Goal: Task Accomplishment & Management: Manage account settings

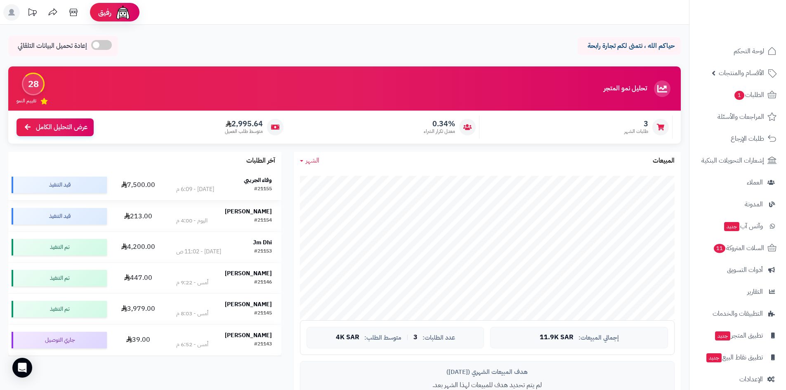
click at [261, 179] on strong "وفاء الجريبي" at bounding box center [258, 180] width 28 height 9
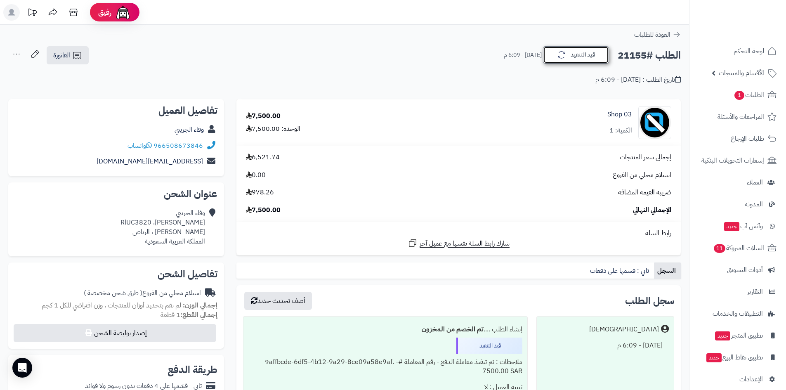
click at [577, 59] on button "قيد التنفيذ" at bounding box center [576, 54] width 66 height 17
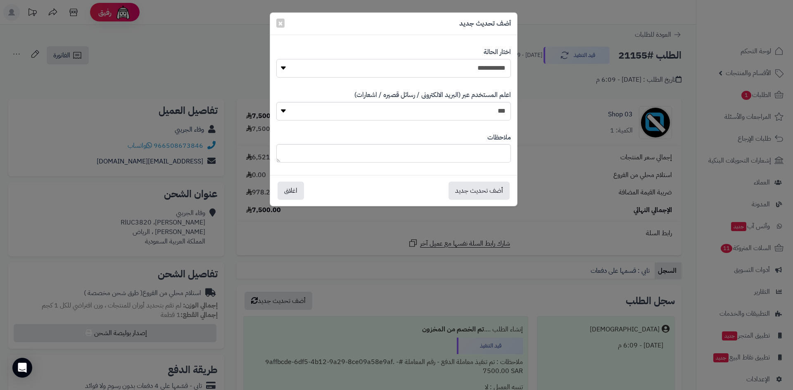
click at [487, 74] on select "**********" at bounding box center [393, 68] width 234 height 19
select select "*"
click at [276, 59] on select "**********" at bounding box center [393, 68] width 234 height 19
click at [478, 185] on button "أضف تحديث جديد" at bounding box center [478, 190] width 61 height 18
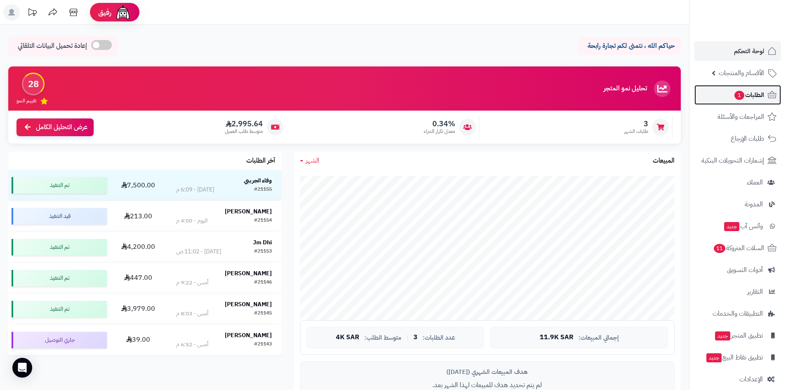
click at [744, 95] on span "الطلبات 1" at bounding box center [749, 95] width 31 height 12
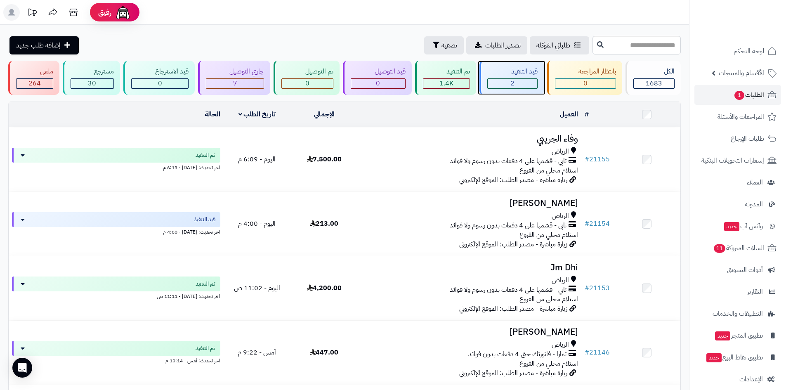
click at [492, 82] on div "2" at bounding box center [513, 83] width 50 height 9
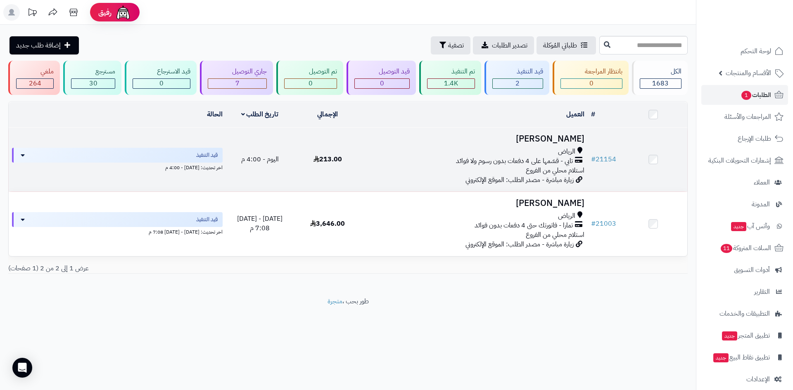
click at [558, 136] on h3 "علي حكمي" at bounding box center [474, 138] width 219 height 9
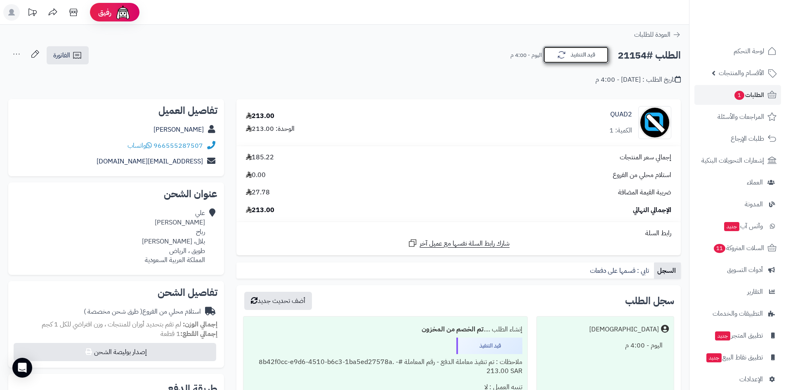
click at [569, 57] on button "قيد التنفيذ" at bounding box center [576, 54] width 66 height 17
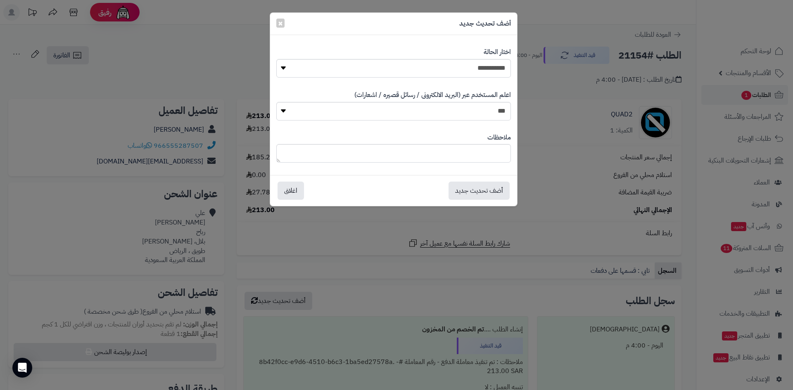
click at [465, 78] on div "**********" at bounding box center [393, 62] width 234 height 43
click at [469, 71] on select "**********" at bounding box center [393, 68] width 234 height 19
select select "*"
click at [276, 59] on select "**********" at bounding box center [393, 68] width 234 height 19
click at [489, 192] on button "أضف تحديث جديد" at bounding box center [478, 190] width 61 height 18
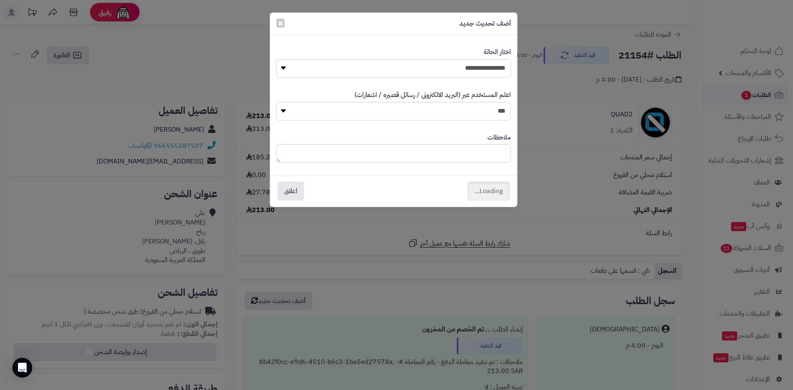
click at [760, 52] on div "**********" at bounding box center [396, 195] width 793 height 390
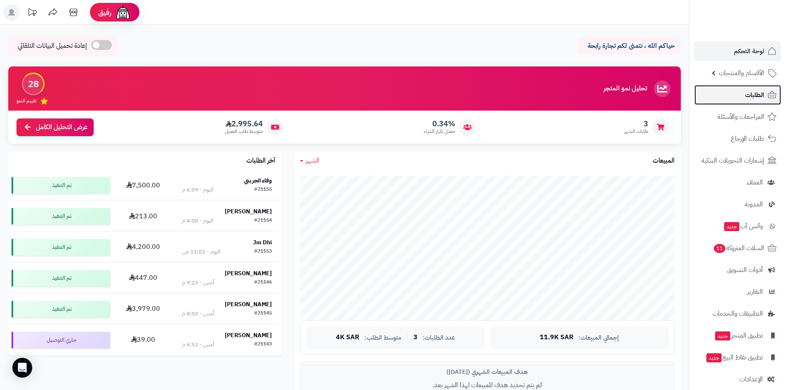
click at [753, 90] on span "الطلبات" at bounding box center [755, 95] width 19 height 12
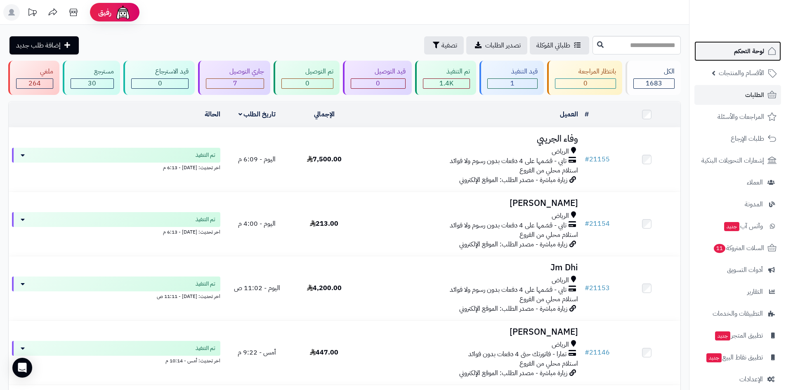
click at [726, 49] on link "لوحة التحكم" at bounding box center [738, 51] width 87 height 20
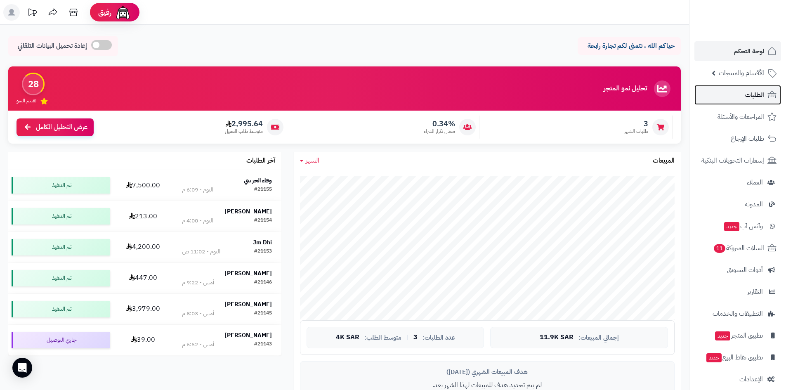
click at [717, 99] on link "الطلبات" at bounding box center [738, 95] width 87 height 20
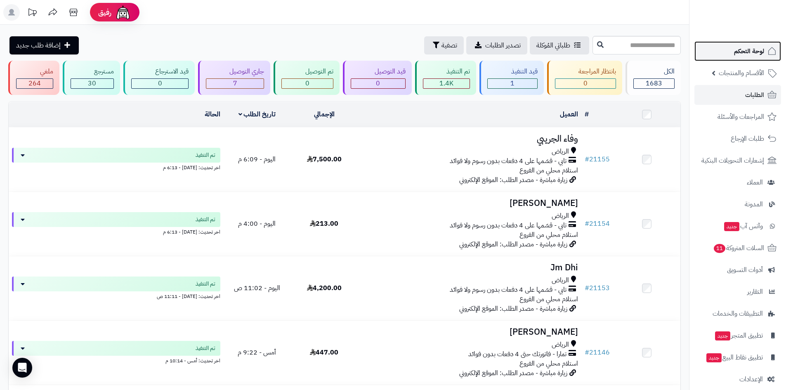
click at [739, 56] on span "لوحة التحكم" at bounding box center [749, 51] width 30 height 12
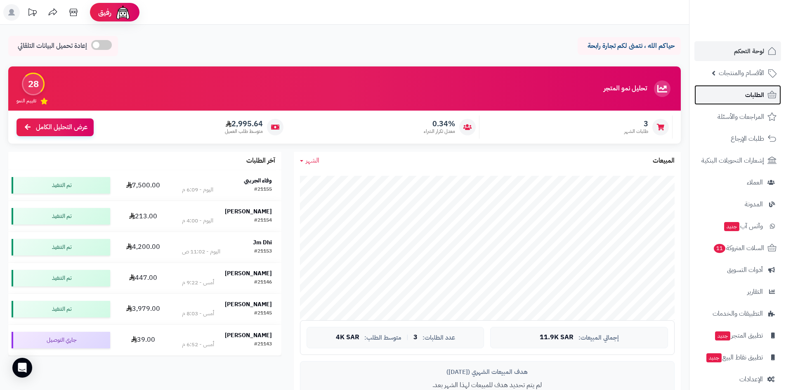
click at [728, 97] on link "الطلبات" at bounding box center [738, 95] width 87 height 20
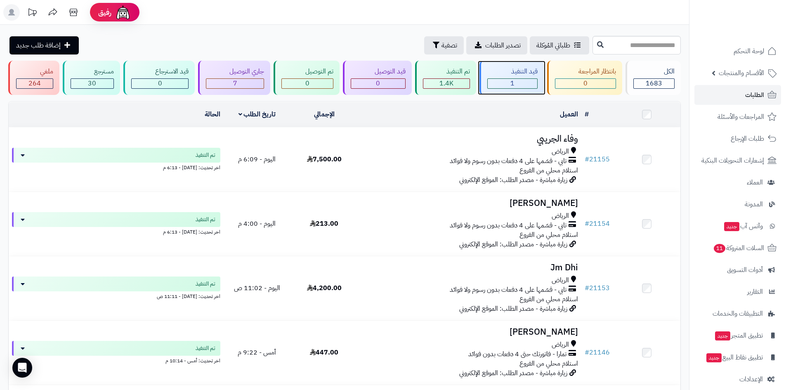
click at [517, 82] on div "1" at bounding box center [513, 83] width 50 height 9
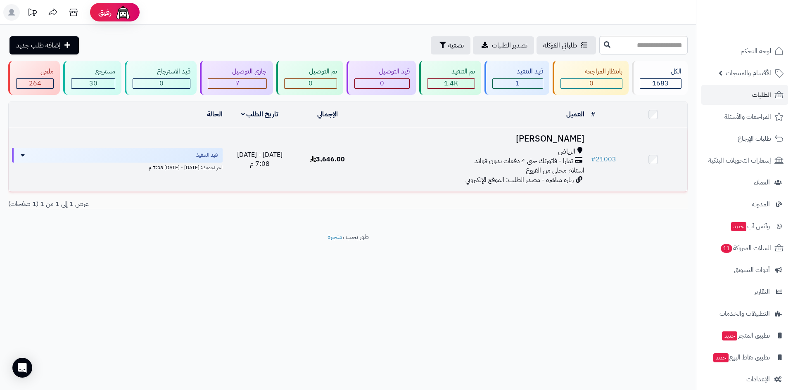
click at [558, 137] on h3 "[PERSON_NAME]" at bounding box center [474, 138] width 219 height 9
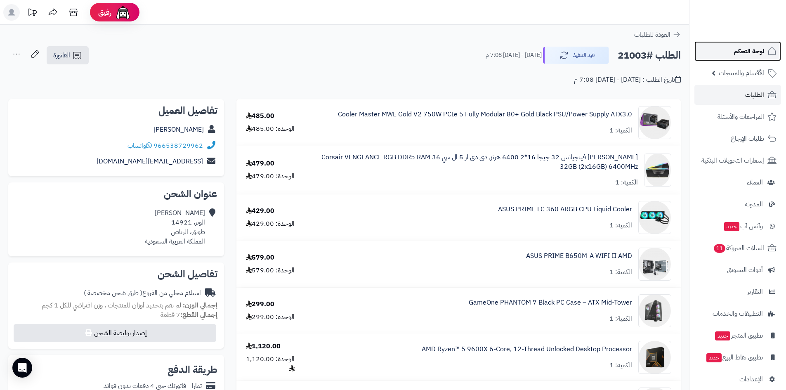
click at [724, 54] on link "لوحة التحكم" at bounding box center [738, 51] width 87 height 20
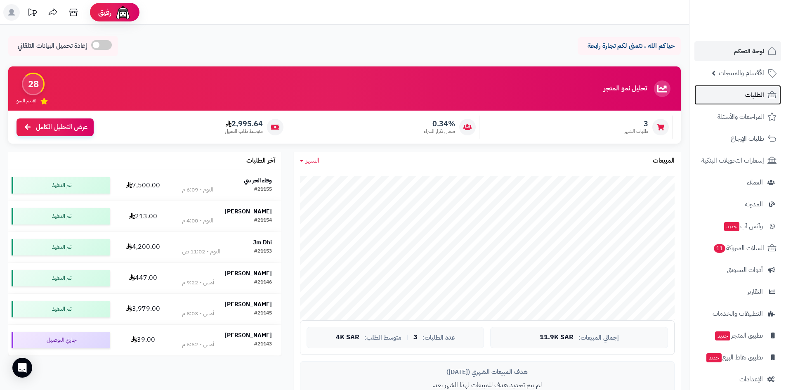
click at [720, 94] on link "الطلبات" at bounding box center [738, 95] width 87 height 20
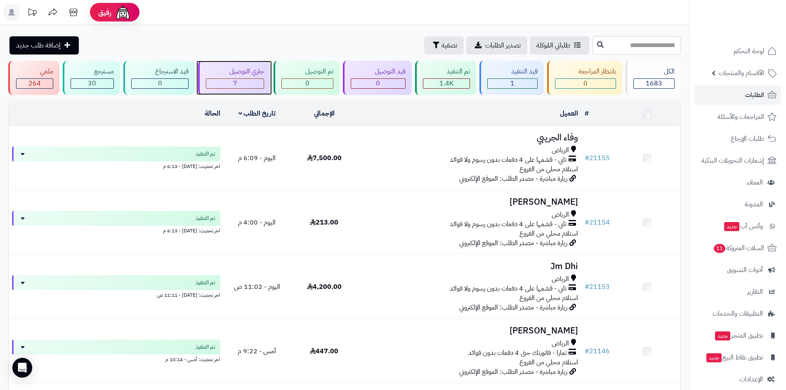
click at [223, 82] on div "7" at bounding box center [235, 83] width 58 height 9
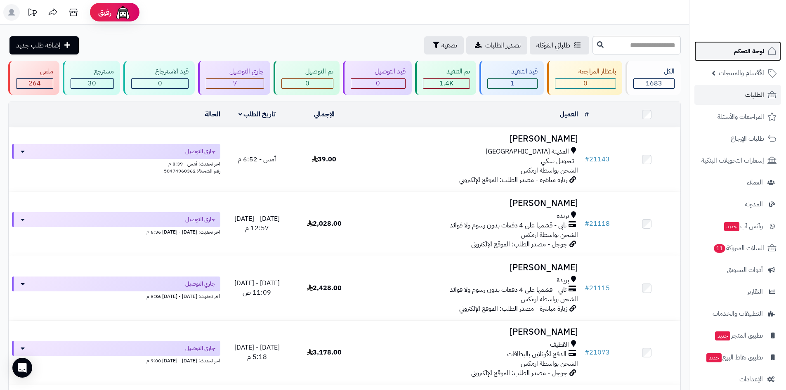
click at [731, 51] on link "لوحة التحكم" at bounding box center [738, 51] width 87 height 20
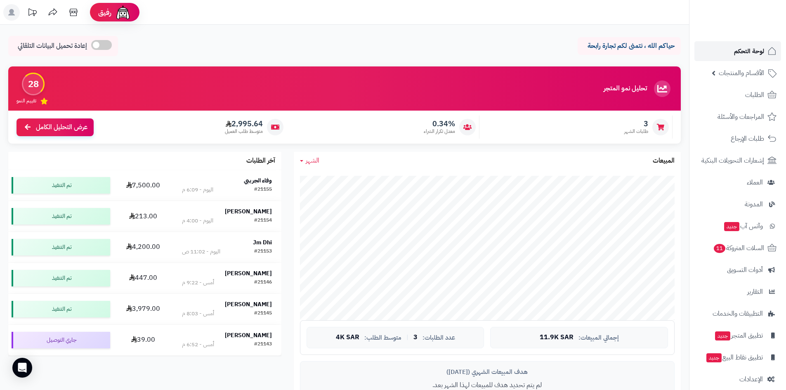
click at [737, 53] on span "لوحة التحكم" at bounding box center [749, 51] width 30 height 12
click at [738, 91] on link "الطلبات" at bounding box center [738, 95] width 87 height 20
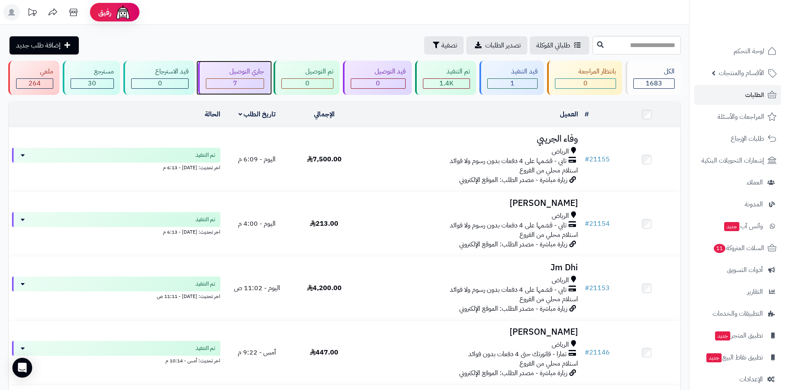
click at [240, 81] on div "7" at bounding box center [235, 83] width 58 height 9
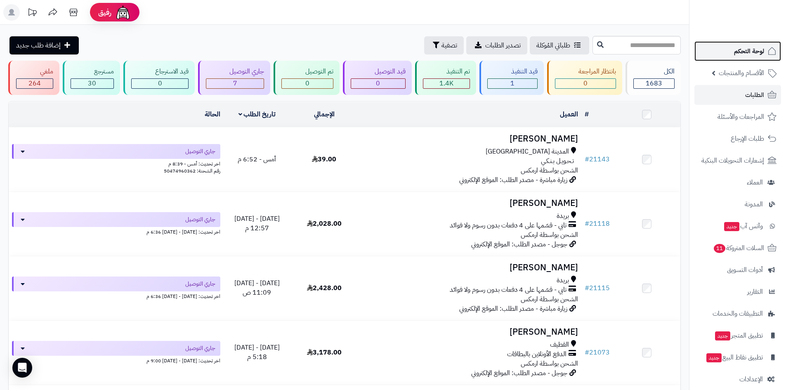
click at [714, 46] on link "لوحة التحكم" at bounding box center [738, 51] width 87 height 20
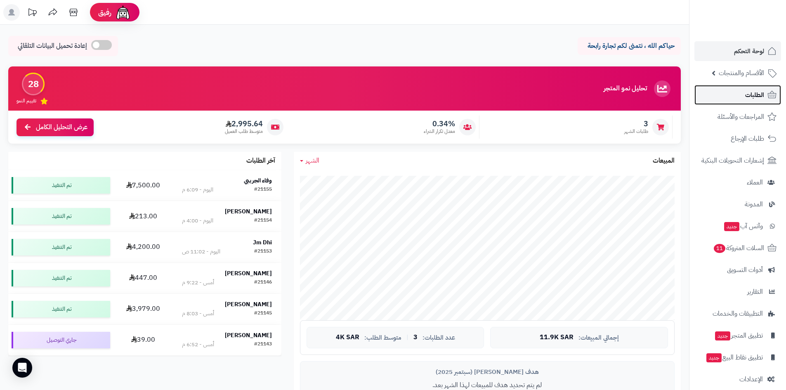
click at [722, 97] on link "الطلبات" at bounding box center [738, 95] width 87 height 20
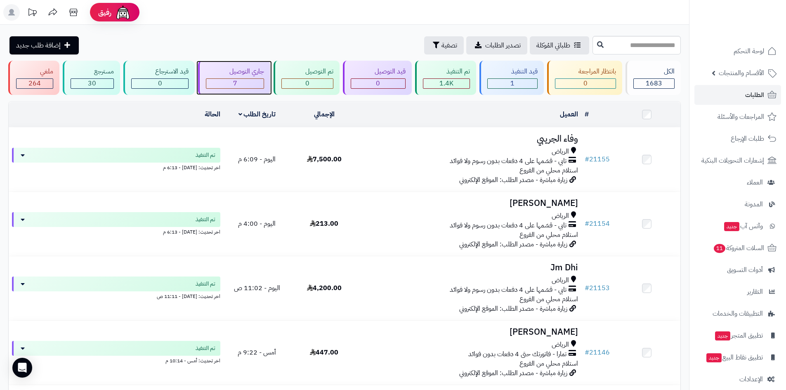
click at [237, 83] on span "7" at bounding box center [235, 83] width 4 height 10
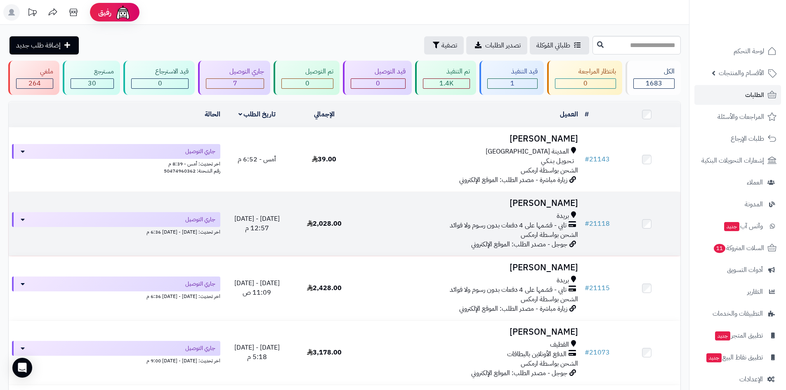
click at [527, 201] on h3 "[PERSON_NAME]" at bounding box center [469, 203] width 217 height 9
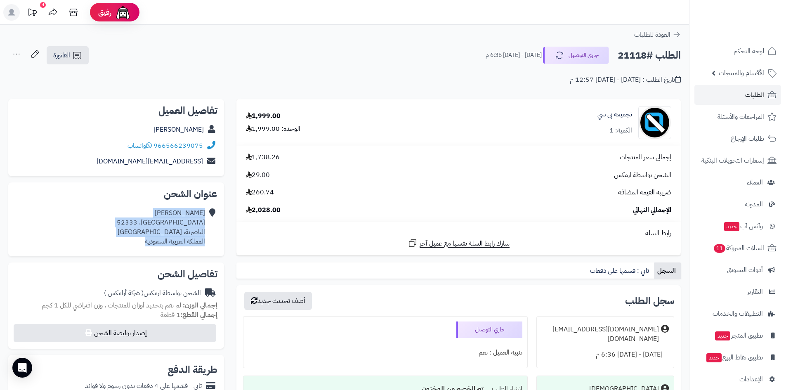
drag, startPoint x: 140, startPoint y: 242, endPoint x: 207, endPoint y: 213, distance: 73.0
click at [207, 213] on div "بسام المنصور شارع القناة، 52333 الناصرية، بريدة المملكة العربية السعودية" at bounding box center [116, 227] width 203 height 44
copy div "بسام المنصور شارع القناة، 52333 الناصرية، بريدة المملكة العربية السعودية"
click at [140, 86] on div "**********" at bounding box center [344, 69] width 689 height 47
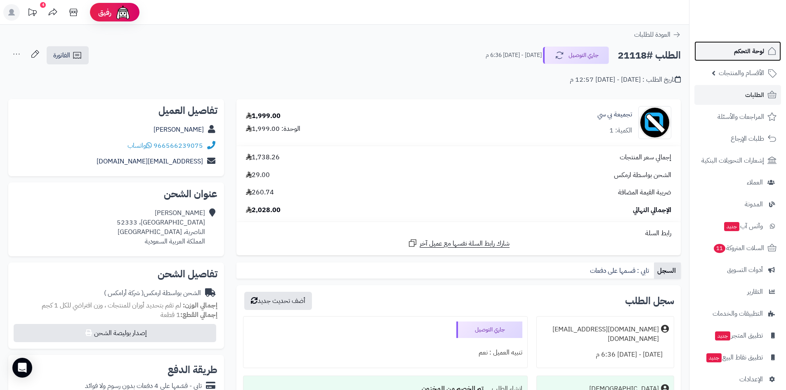
click at [741, 50] on span "لوحة التحكم" at bounding box center [749, 51] width 30 height 12
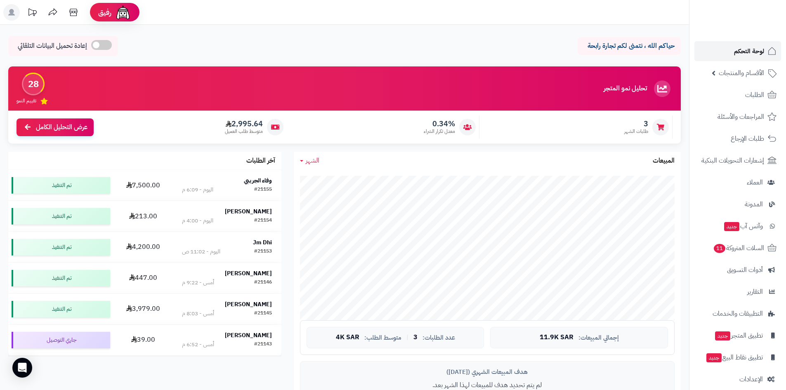
click at [727, 45] on link "لوحة التحكم" at bounding box center [738, 51] width 87 height 20
click at [725, 99] on link "الطلبات" at bounding box center [738, 95] width 87 height 20
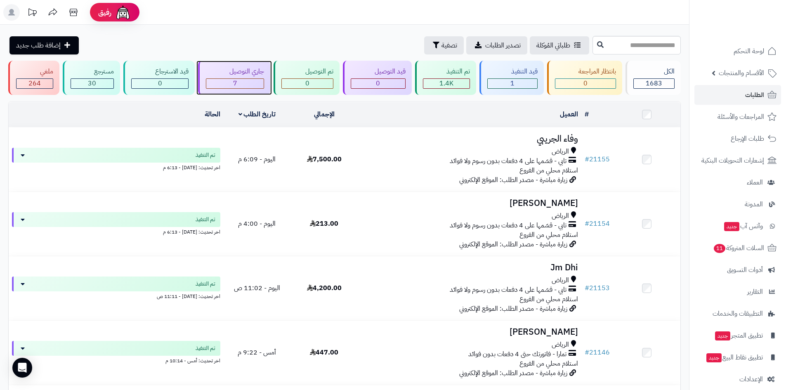
click at [247, 86] on div "7" at bounding box center [235, 83] width 58 height 9
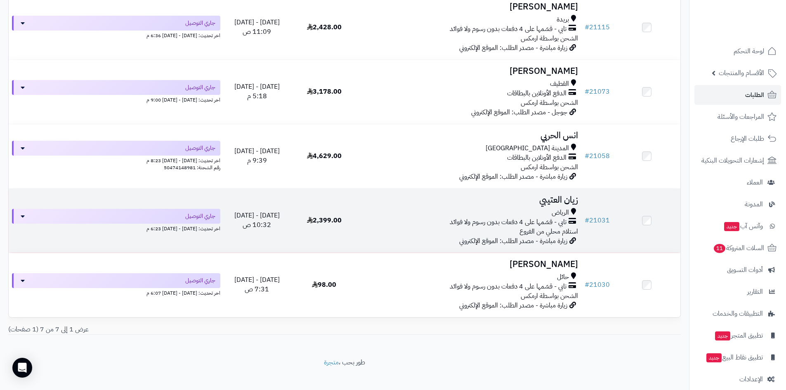
scroll to position [268, 0]
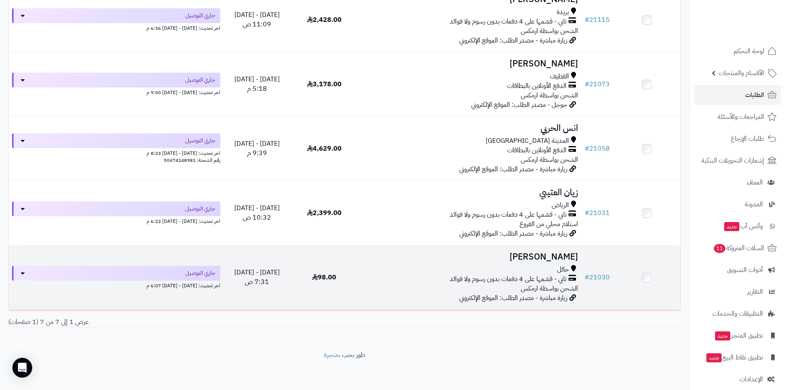
click at [519, 254] on h3 "[PERSON_NAME]" at bounding box center [469, 256] width 217 height 9
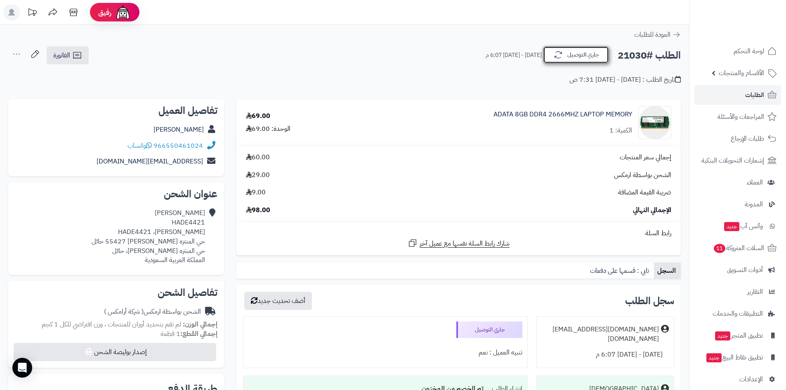
click at [581, 55] on button "جاري التوصيل" at bounding box center [576, 54] width 66 height 17
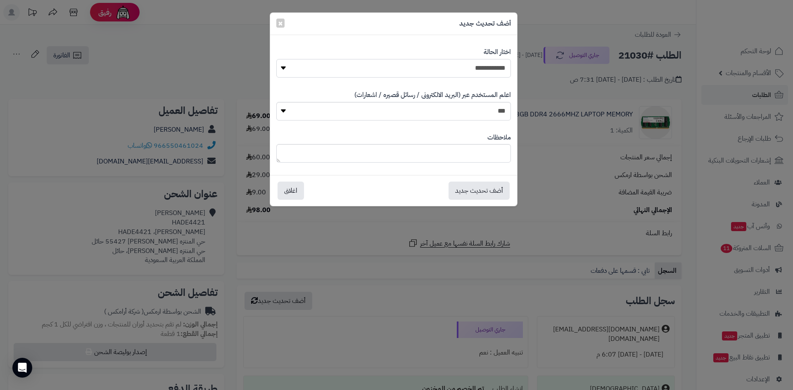
click at [490, 72] on select "**********" at bounding box center [393, 68] width 234 height 19
select select "*"
click at [276, 59] on select "**********" at bounding box center [393, 68] width 234 height 19
click at [484, 184] on button "أضف تحديث جديد" at bounding box center [478, 190] width 61 height 18
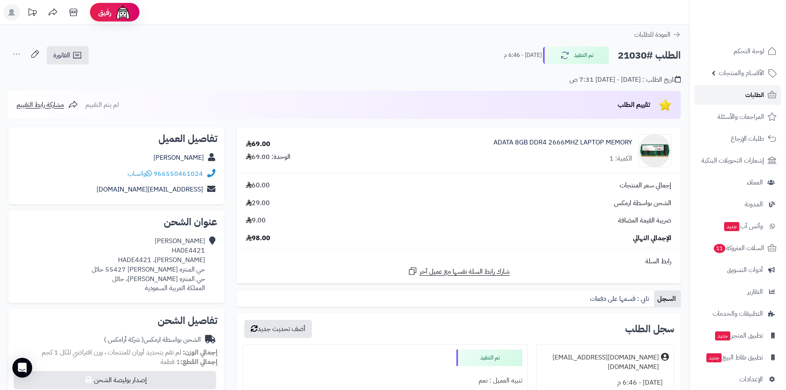
click at [737, 93] on link "الطلبات" at bounding box center [738, 95] width 87 height 20
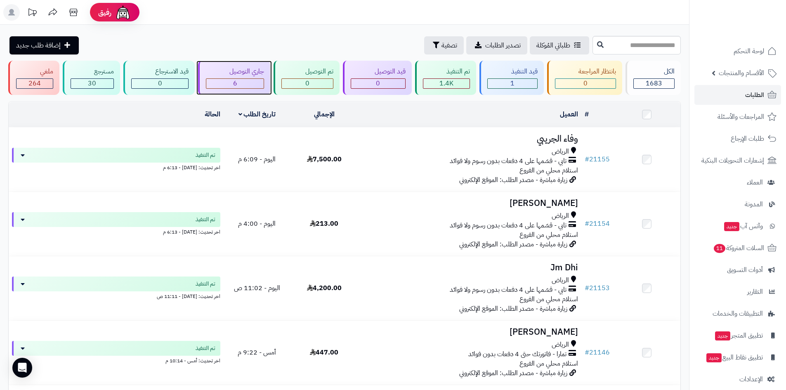
click at [246, 85] on div "6" at bounding box center [235, 83] width 58 height 9
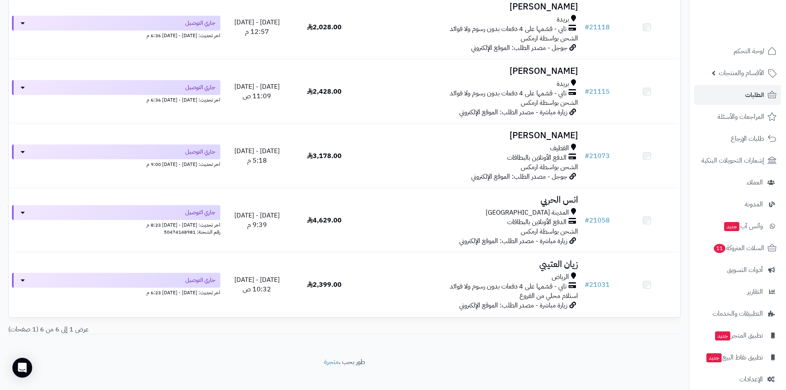
scroll to position [204, 0]
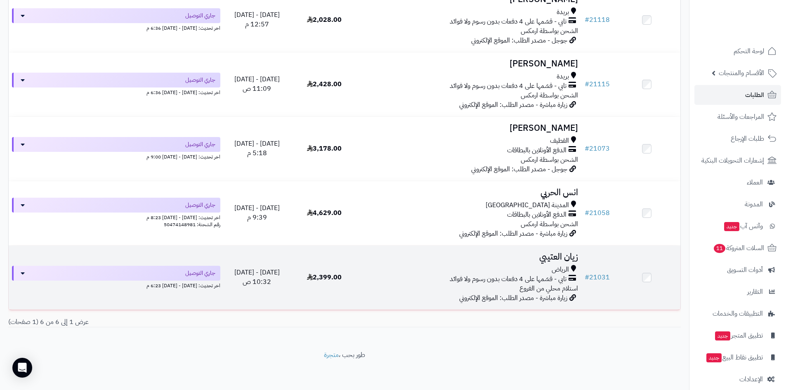
click at [562, 255] on h3 "زيان العتيبي" at bounding box center [469, 256] width 217 height 9
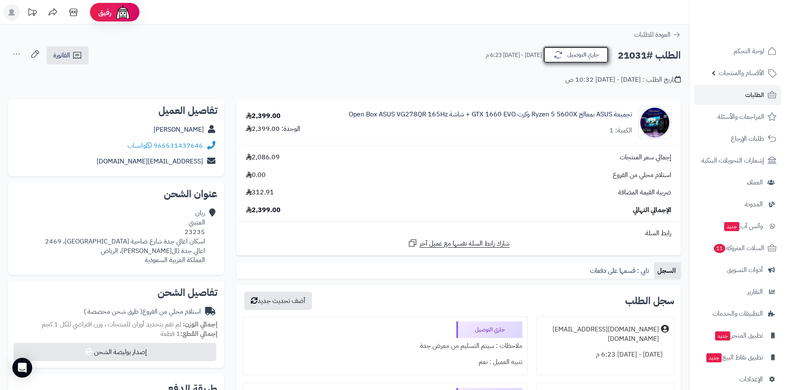
click at [557, 60] on button "جاري التوصيل" at bounding box center [576, 54] width 66 height 17
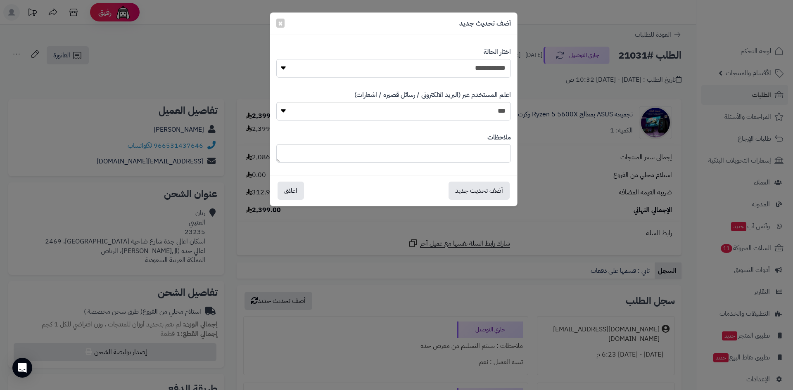
click at [489, 74] on select "**********" at bounding box center [393, 68] width 234 height 19
select select "*"
click at [276, 59] on select "**********" at bounding box center [393, 68] width 234 height 19
click at [490, 190] on button "أضف تحديث جديد" at bounding box center [478, 190] width 61 height 18
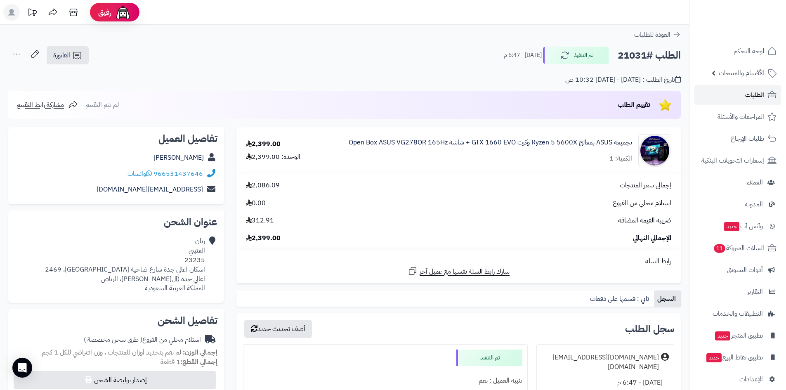
click at [737, 90] on link "الطلبات" at bounding box center [738, 95] width 87 height 20
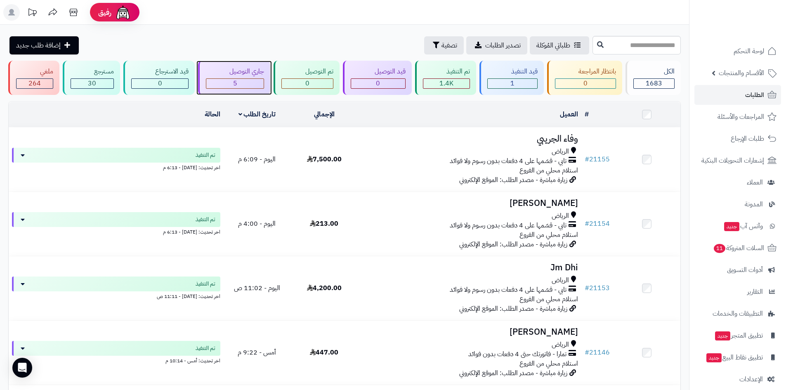
click at [256, 82] on div "5" at bounding box center [235, 83] width 58 height 9
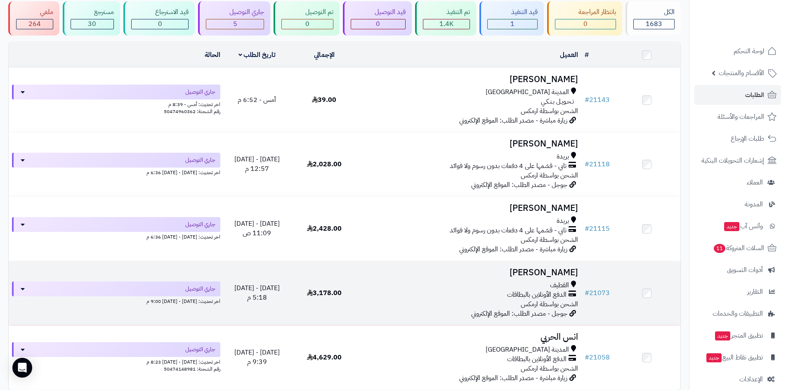
scroll to position [140, 0]
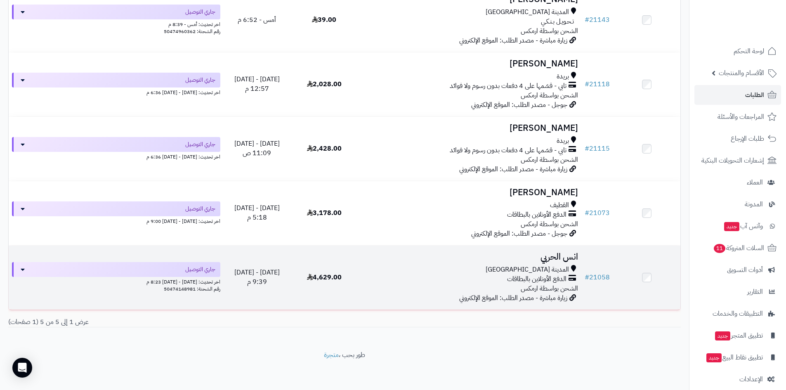
click at [557, 262] on td "انس الحربي المدينة المنورة الدفع الأونلاين بالبطاقات الشحن بواسطة ارمكس زيارة م…" at bounding box center [470, 278] width 224 height 64
click at [549, 256] on h3 "انس الحربي" at bounding box center [469, 256] width 217 height 9
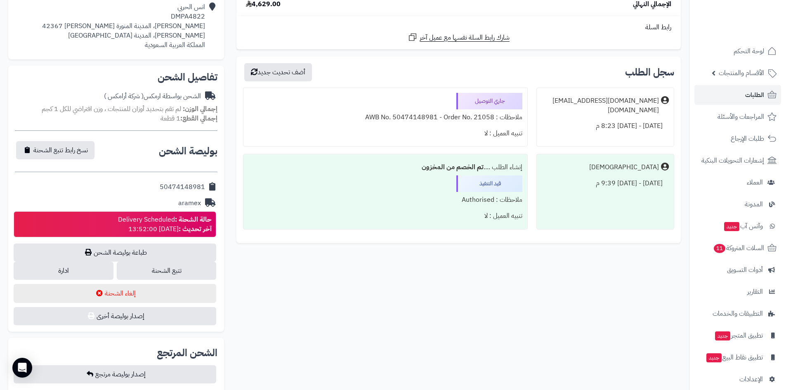
scroll to position [206, 0]
click at [197, 269] on link "تتبع الشحنة" at bounding box center [167, 270] width 100 height 18
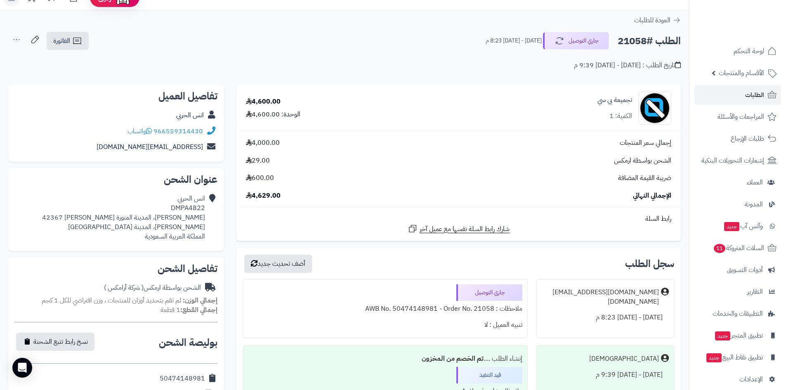
scroll to position [0, 0]
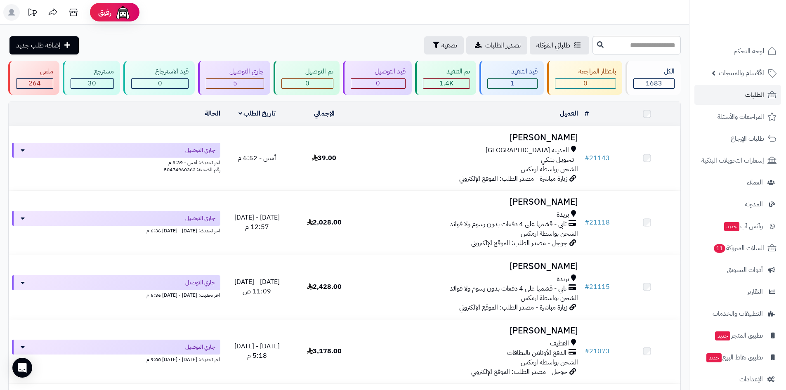
scroll to position [140, 0]
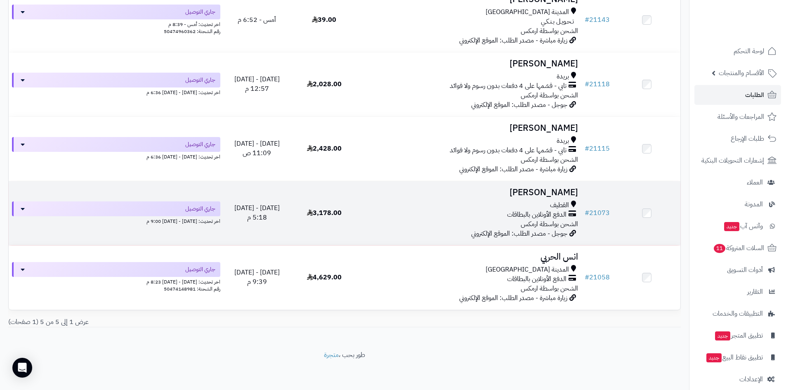
click at [542, 189] on h3 "Hajer Alkhunizi" at bounding box center [469, 192] width 217 height 9
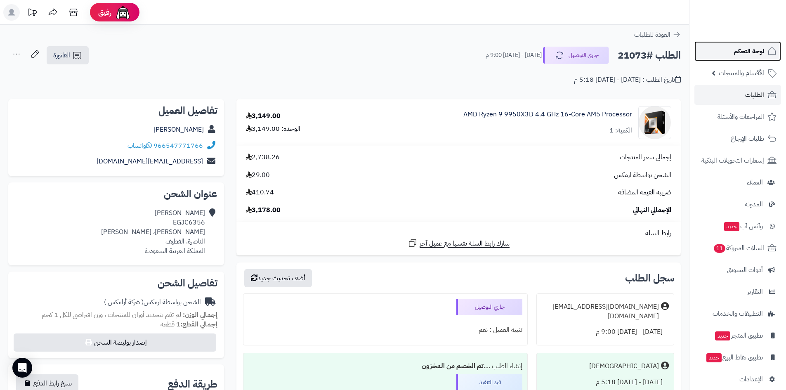
click at [714, 50] on link "لوحة التحكم" at bounding box center [738, 51] width 87 height 20
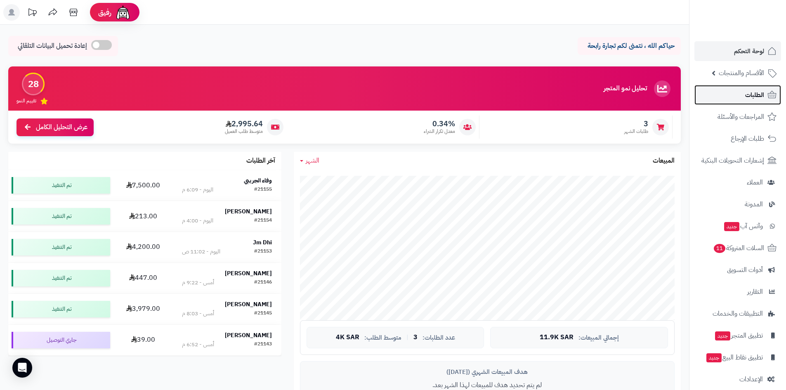
click at [738, 91] on link "الطلبات" at bounding box center [738, 95] width 87 height 20
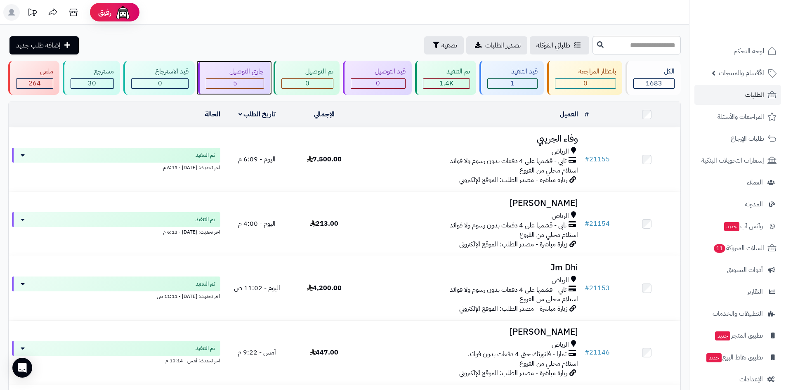
click at [233, 84] on div "5" at bounding box center [235, 83] width 58 height 9
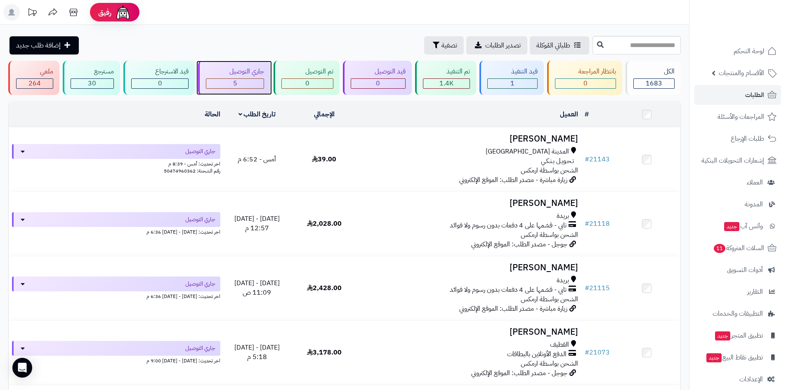
click at [243, 84] on div "5" at bounding box center [235, 83] width 58 height 9
click at [555, 200] on h3 "[PERSON_NAME]" at bounding box center [469, 201] width 217 height 9
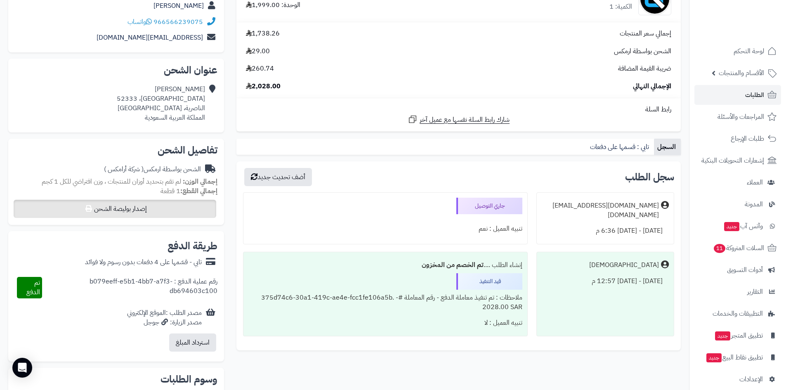
scroll to position [41, 0]
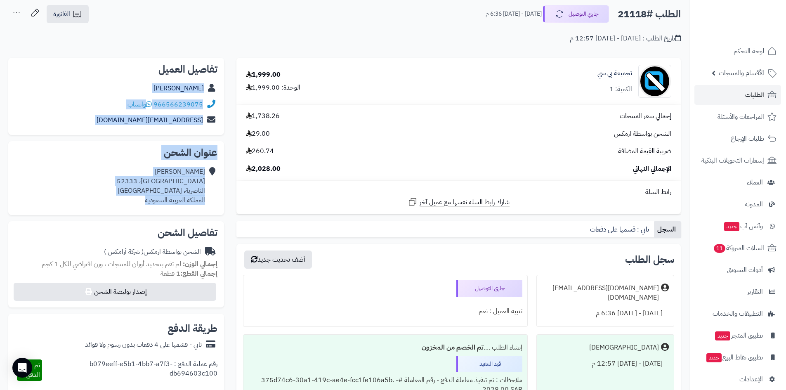
drag, startPoint x: 129, startPoint y: 206, endPoint x: 208, endPoint y: 86, distance: 143.2
click at [208, 86] on div "**********" at bounding box center [116, 298] width 228 height 481
copy div "[PERSON_NAME] 966566239075 واتساب [EMAIL_ADDRESS][DOMAIN_NAME] عنوان الشحن [PER…"
click at [735, 50] on span "لوحة التحكم" at bounding box center [749, 51] width 30 height 12
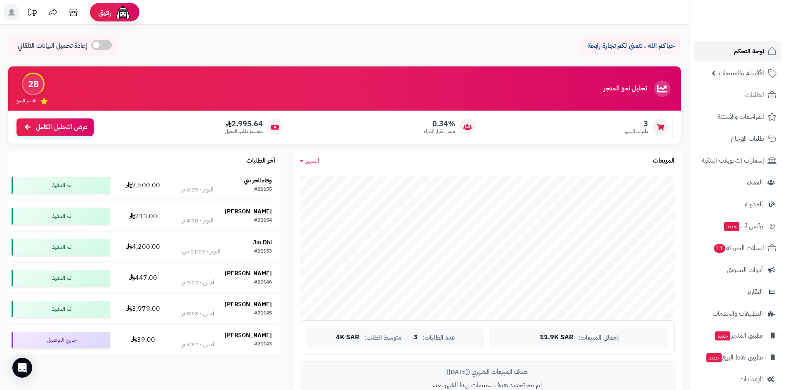
click at [725, 45] on link "لوحة التحكم" at bounding box center [738, 51] width 87 height 20
click at [720, 53] on link "لوحة التحكم" at bounding box center [738, 51] width 87 height 20
click at [735, 94] on link "الطلبات" at bounding box center [738, 95] width 87 height 20
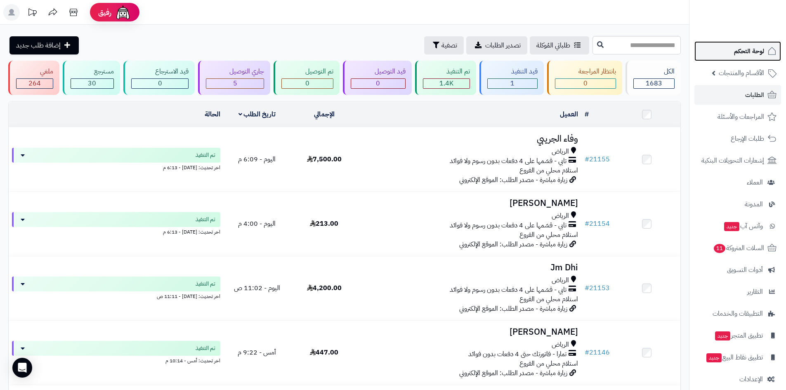
click at [714, 52] on link "لوحة التحكم" at bounding box center [738, 51] width 87 height 20
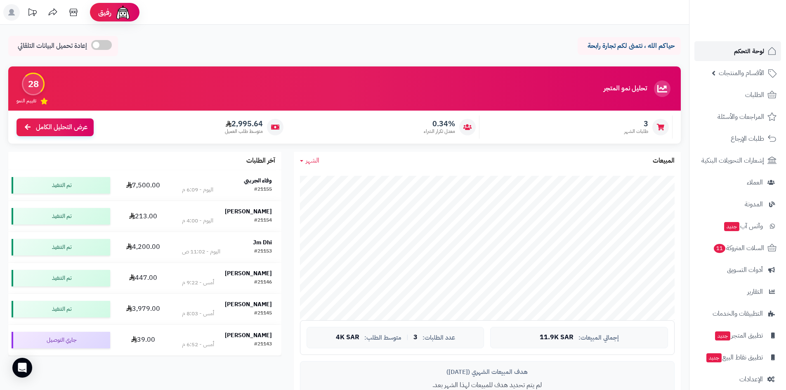
click at [734, 59] on link "لوحة التحكم" at bounding box center [738, 51] width 87 height 20
